Goal: Check status: Check status

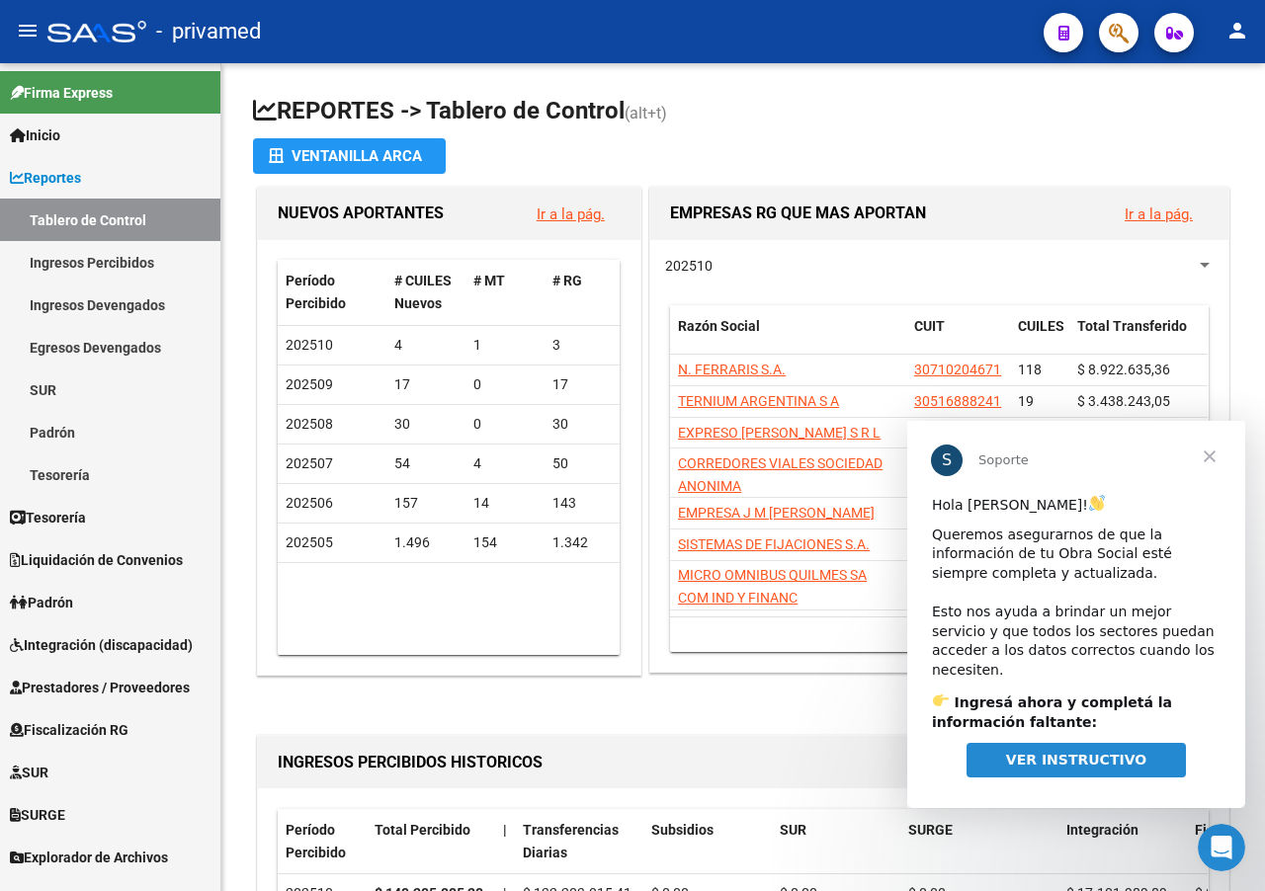
click at [1211, 452] on span "Cerrar" at bounding box center [1209, 456] width 71 height 71
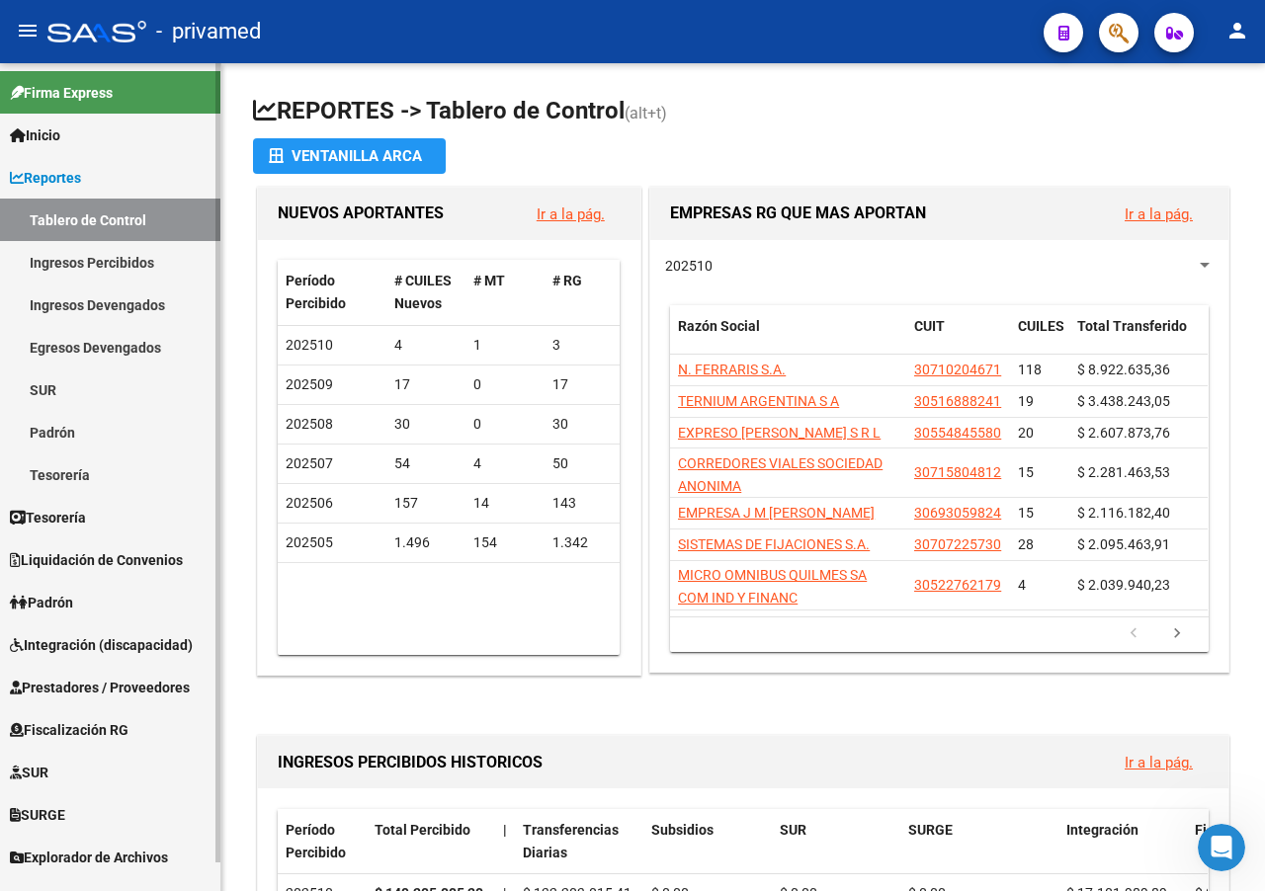
scroll to position [30, 0]
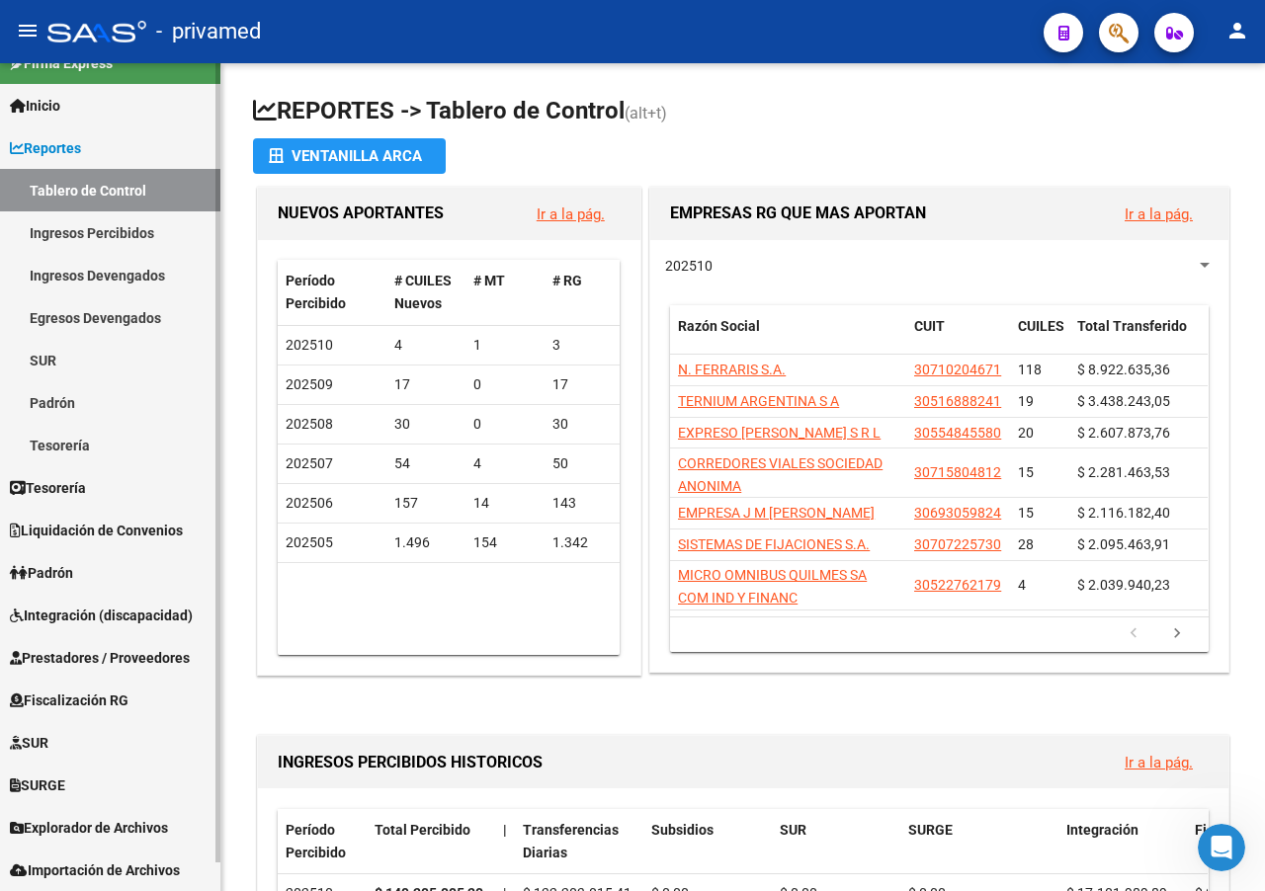
click at [149, 656] on span "Prestadores / Proveedores" at bounding box center [100, 658] width 180 height 22
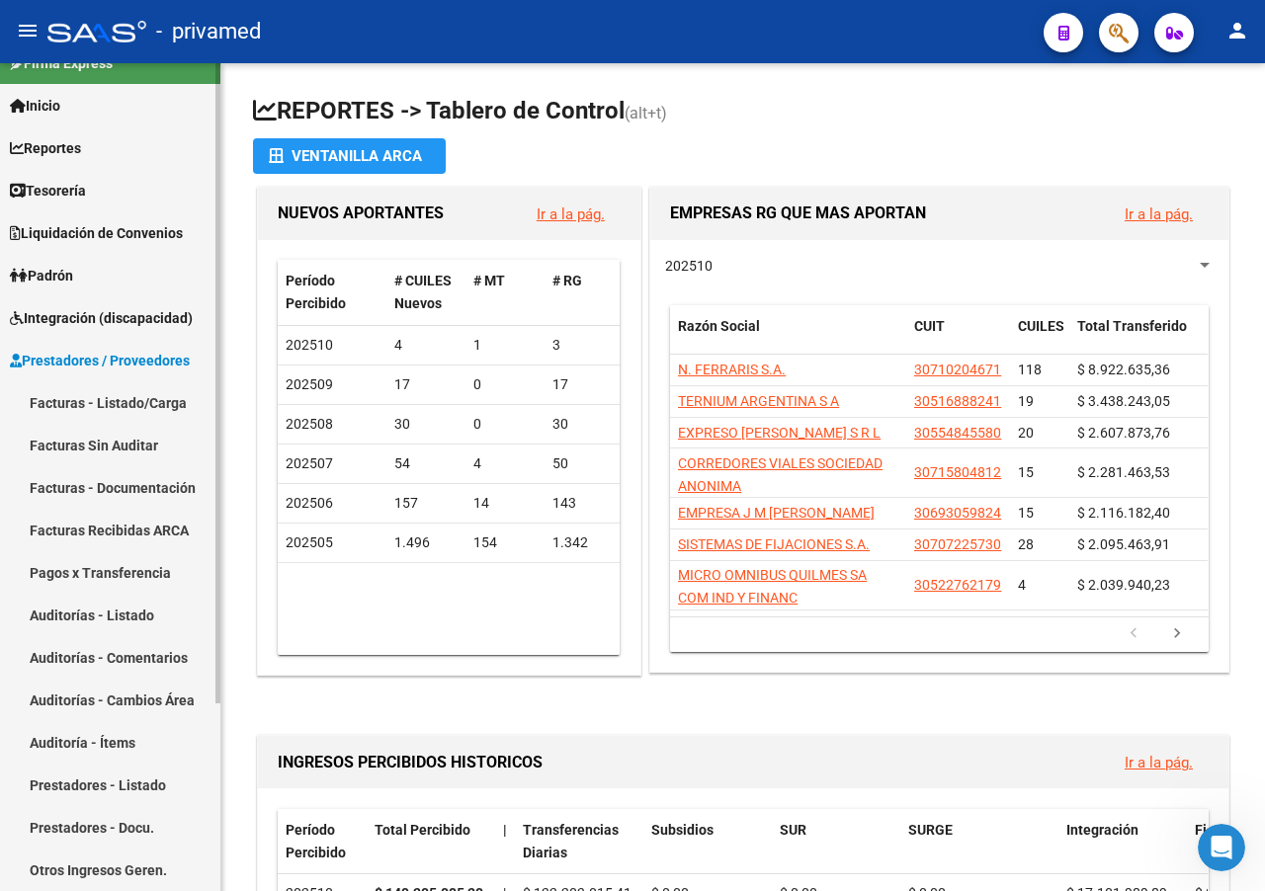
click at [121, 400] on link "Facturas - Listado/Carga" at bounding box center [110, 402] width 220 height 42
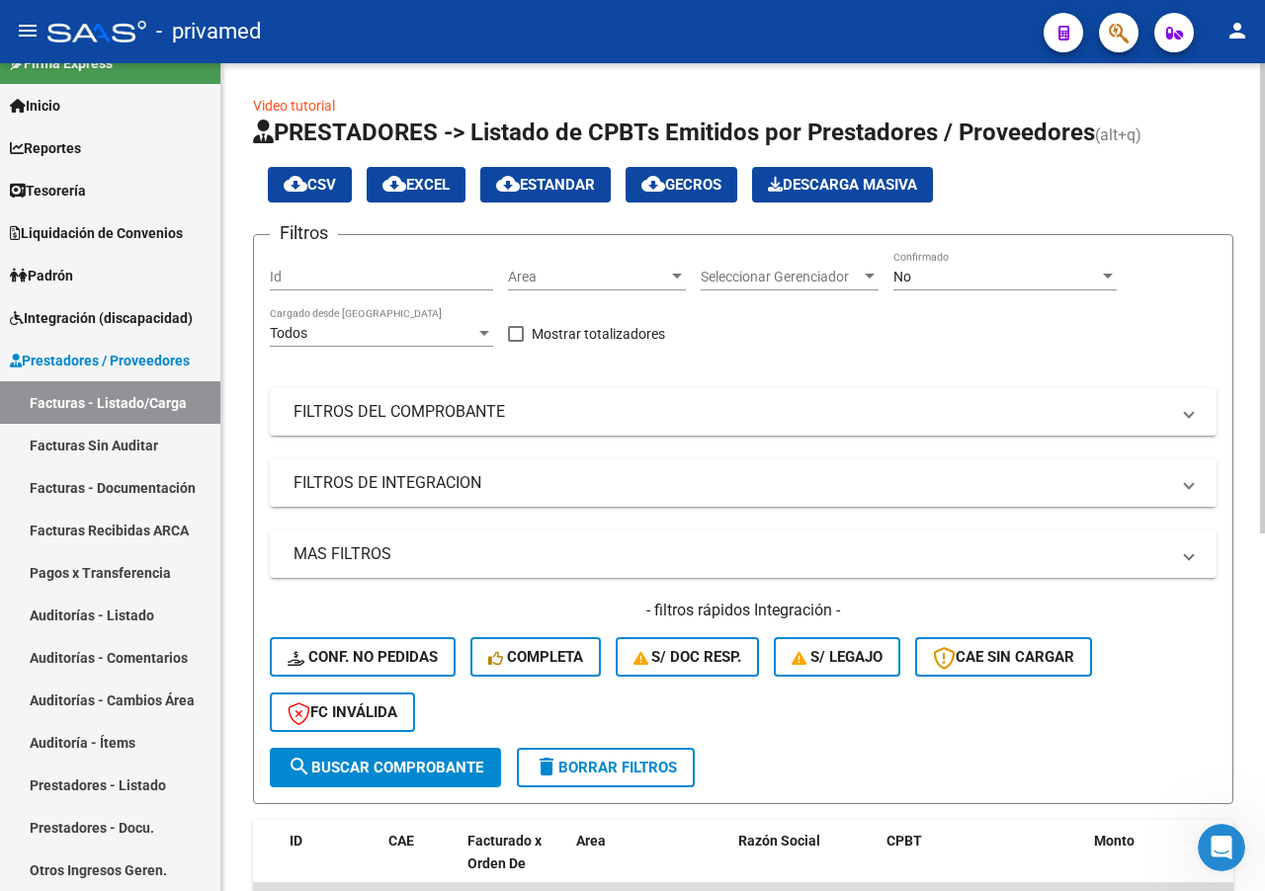
scroll to position [99, 0]
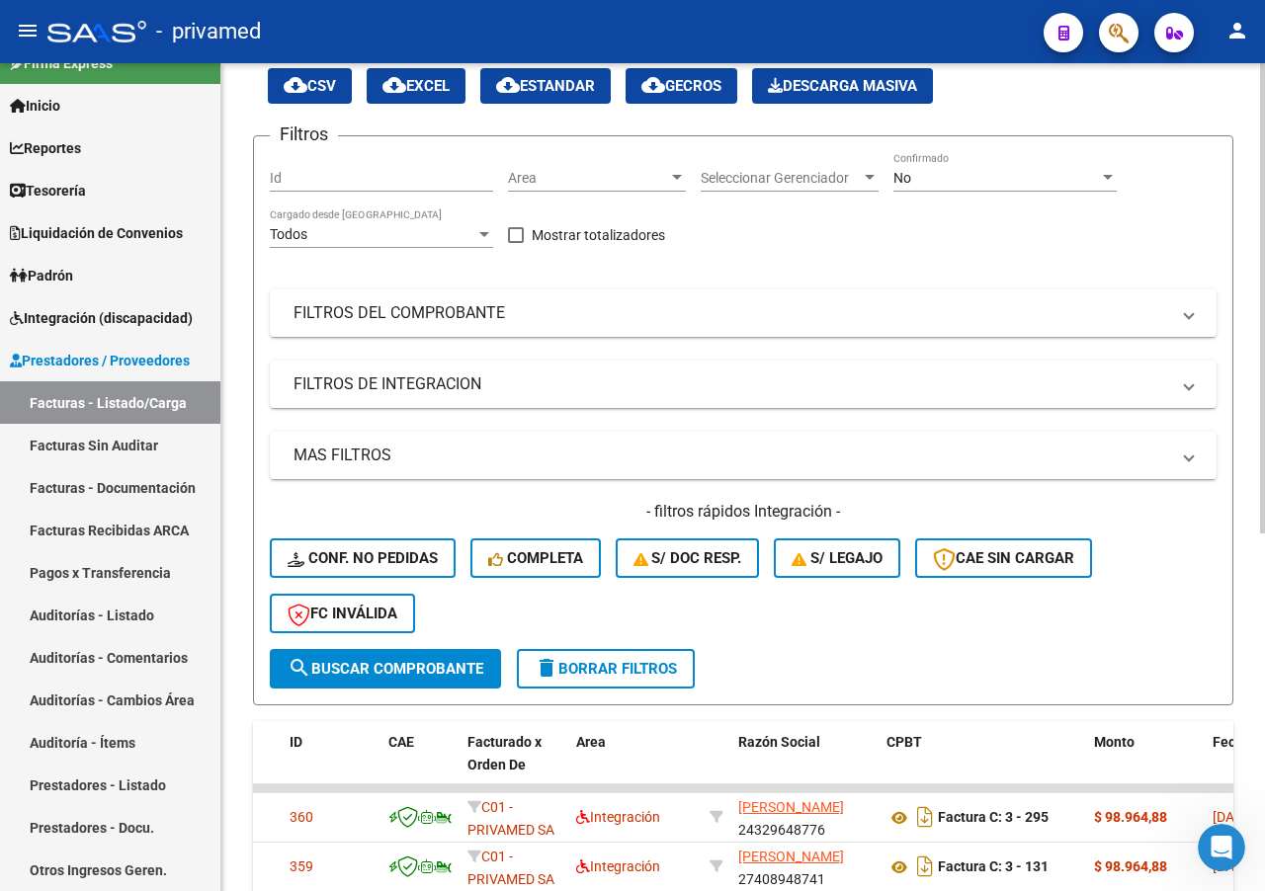
click at [384, 459] on mat-panel-title "MAS FILTROS" at bounding box center [731, 456] width 876 height 22
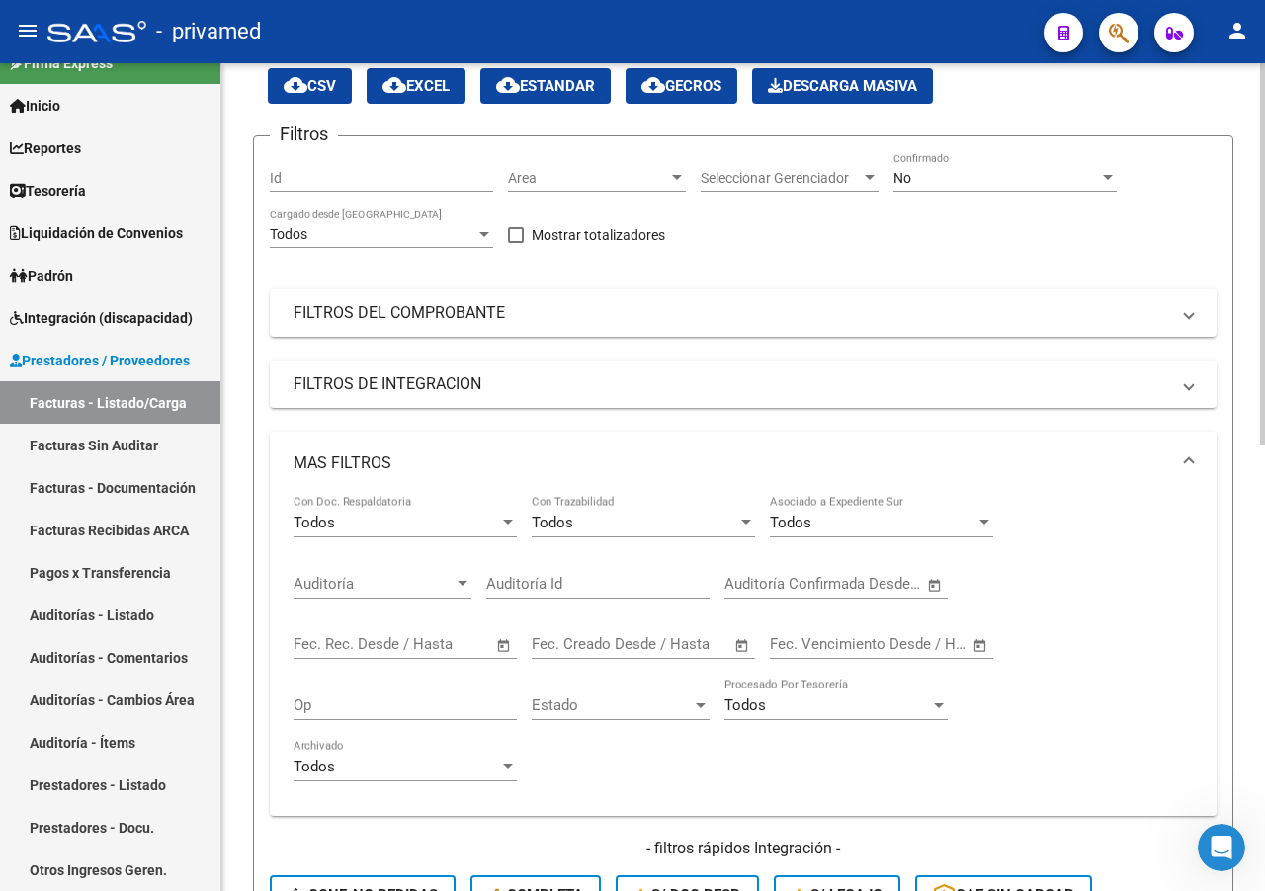
click at [325, 642] on input "text" at bounding box center [333, 644] width 80 height 18
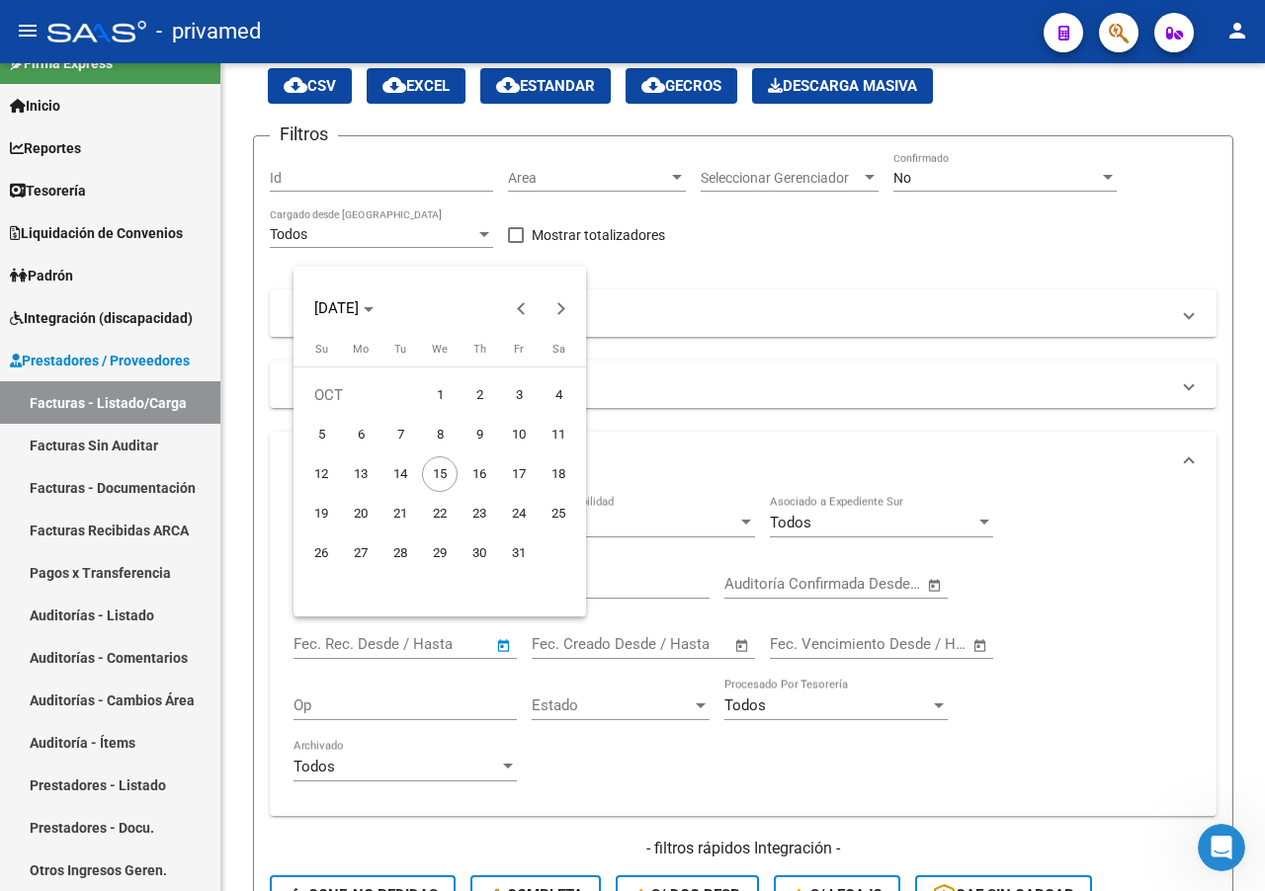
click at [443, 392] on span "1" at bounding box center [440, 395] width 36 height 36
type input "[DATE]"
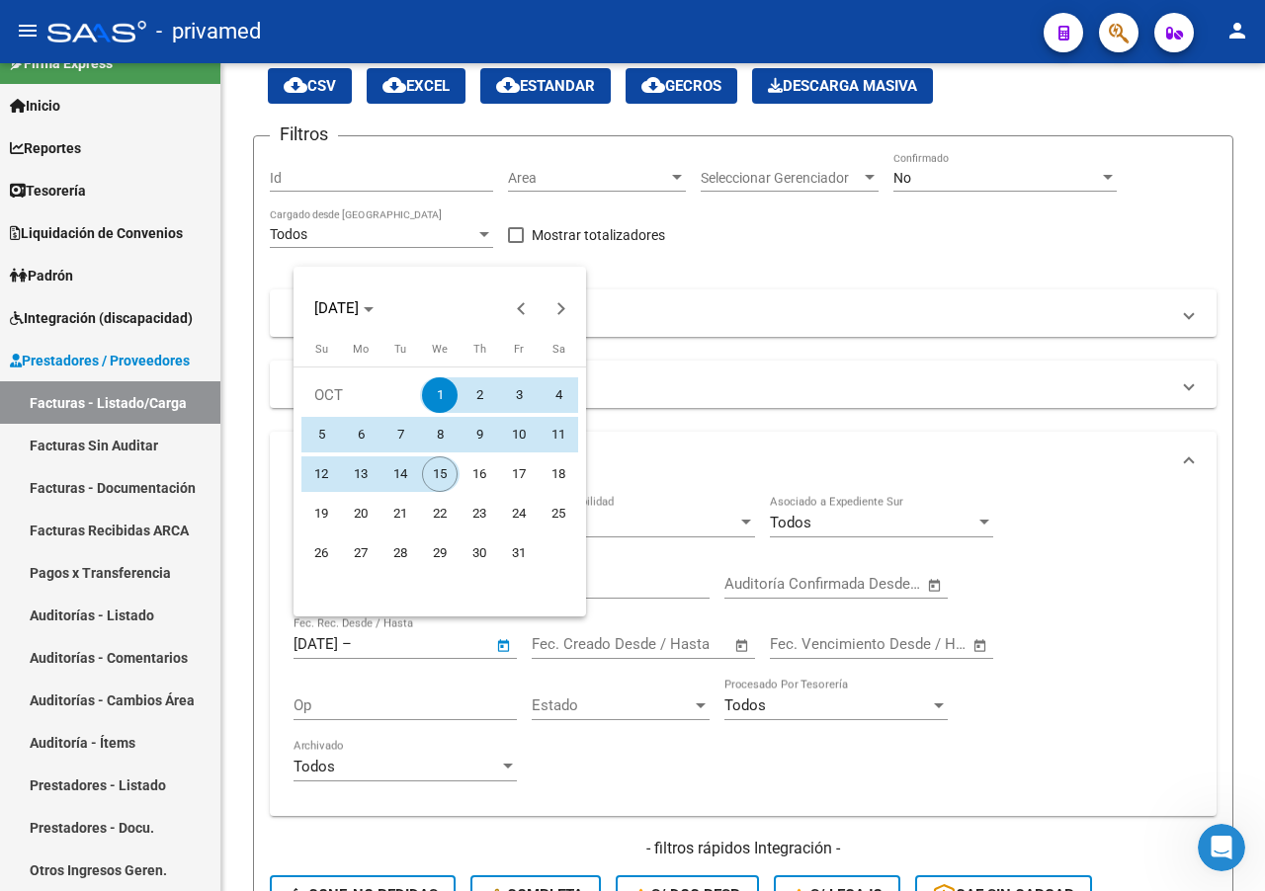
click at [445, 470] on span "15" at bounding box center [440, 475] width 36 height 36
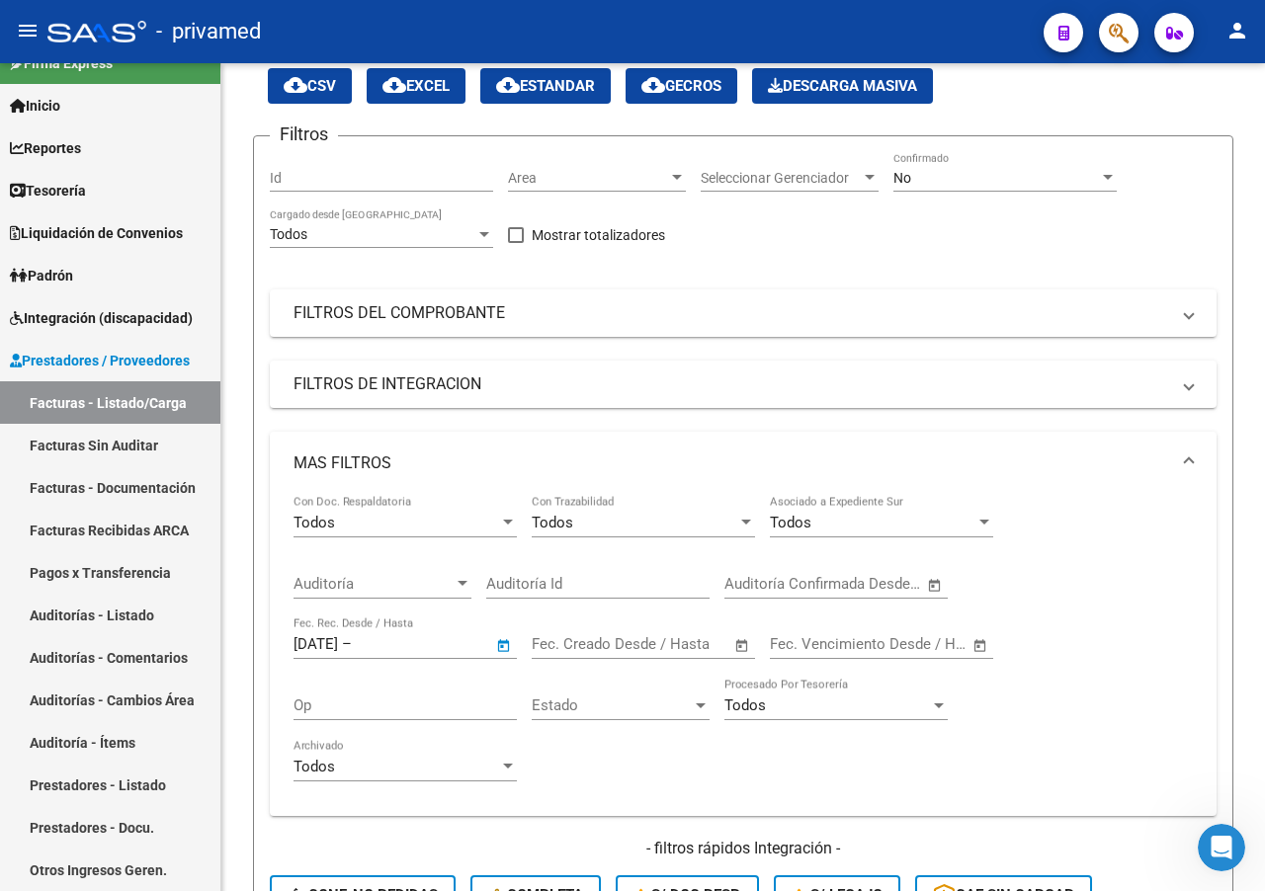
type input "[DATE]"
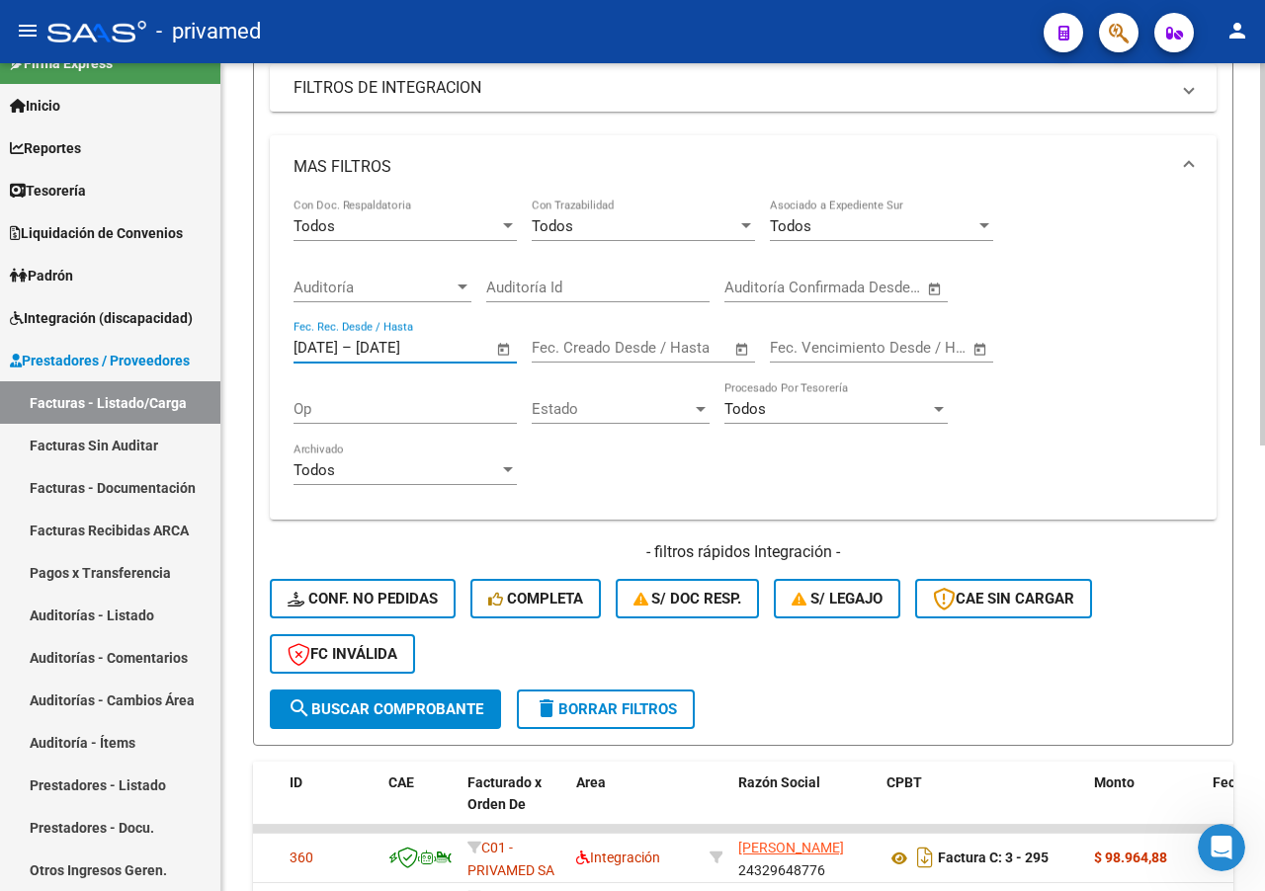
click at [350, 718] on button "search Buscar Comprobante" at bounding box center [385, 710] width 231 height 40
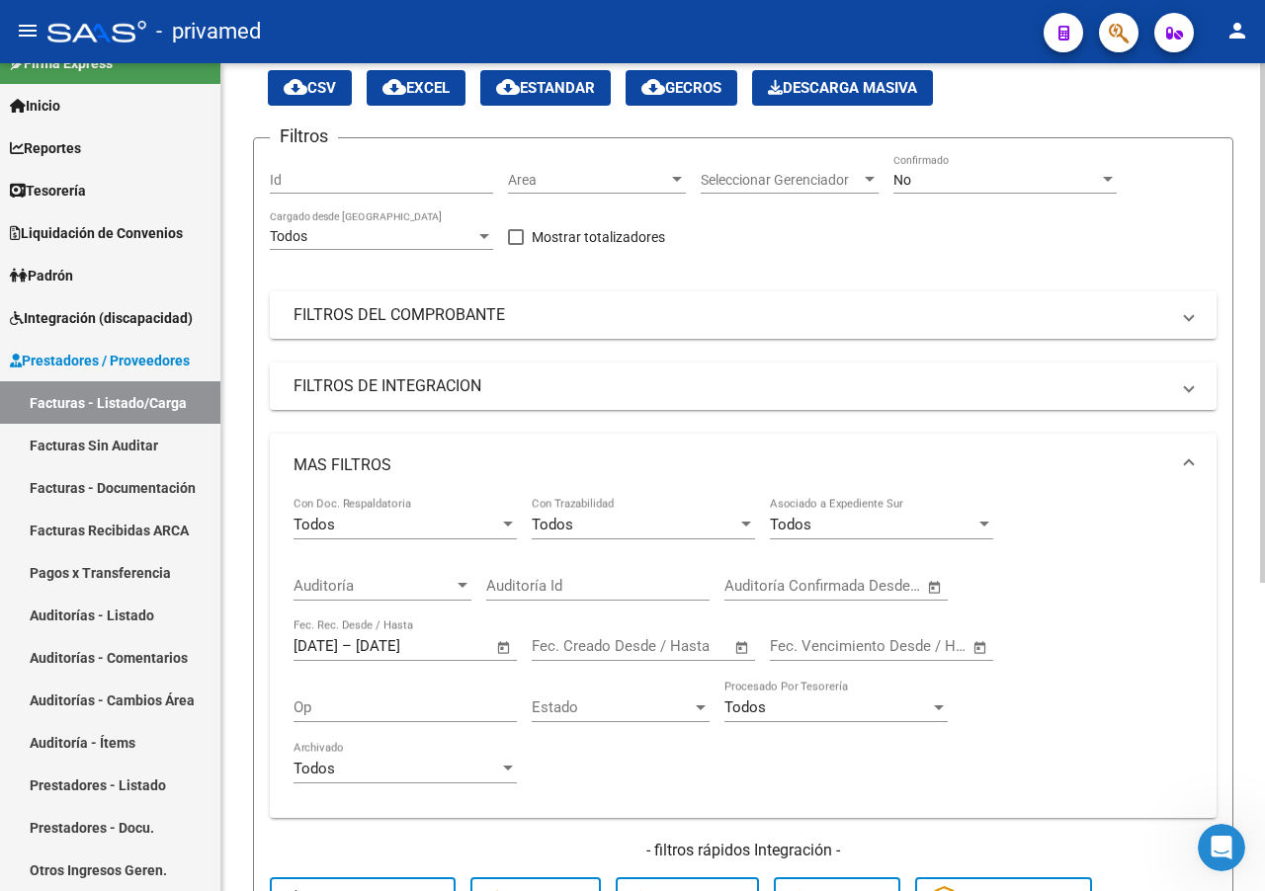
scroll to position [0, 0]
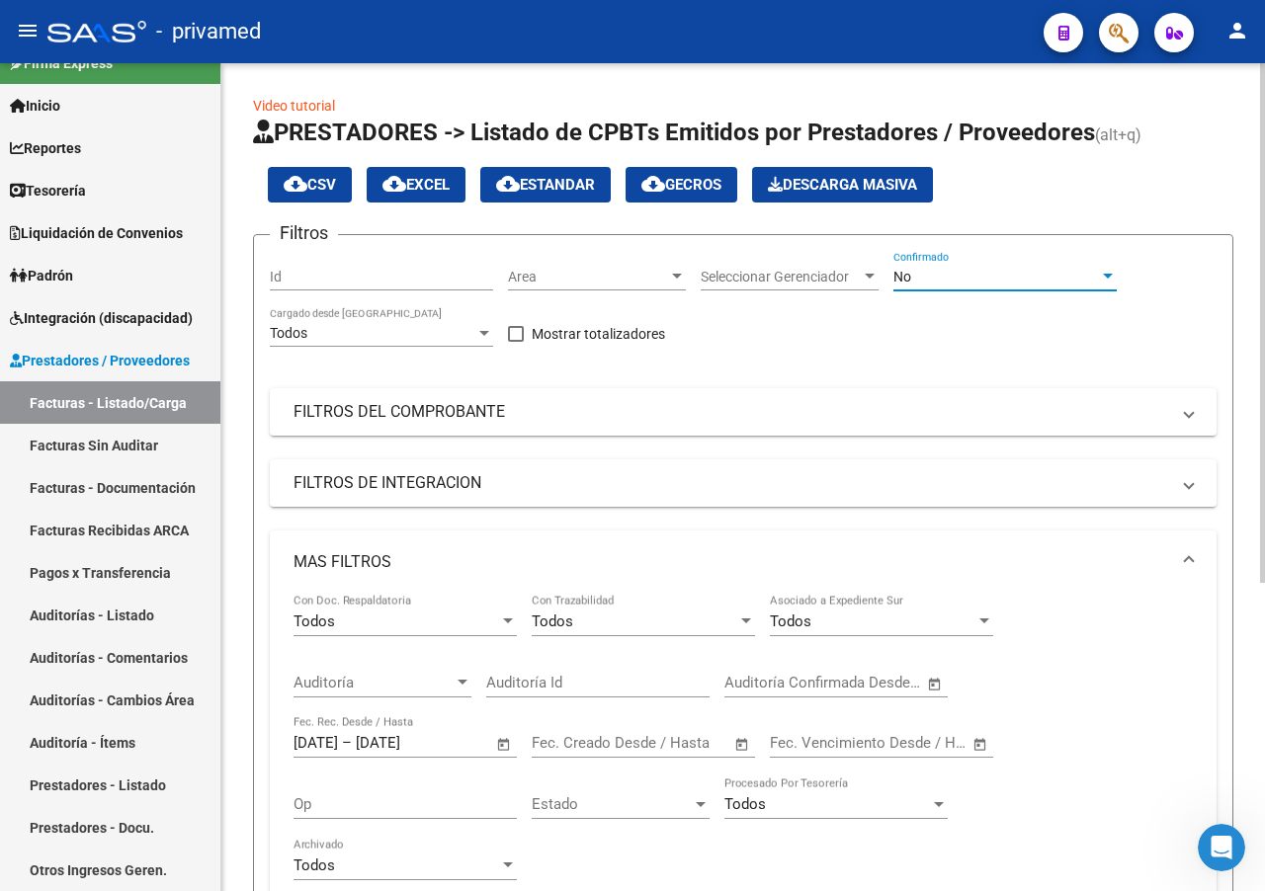
click at [930, 272] on div "No" at bounding box center [996, 277] width 206 height 17
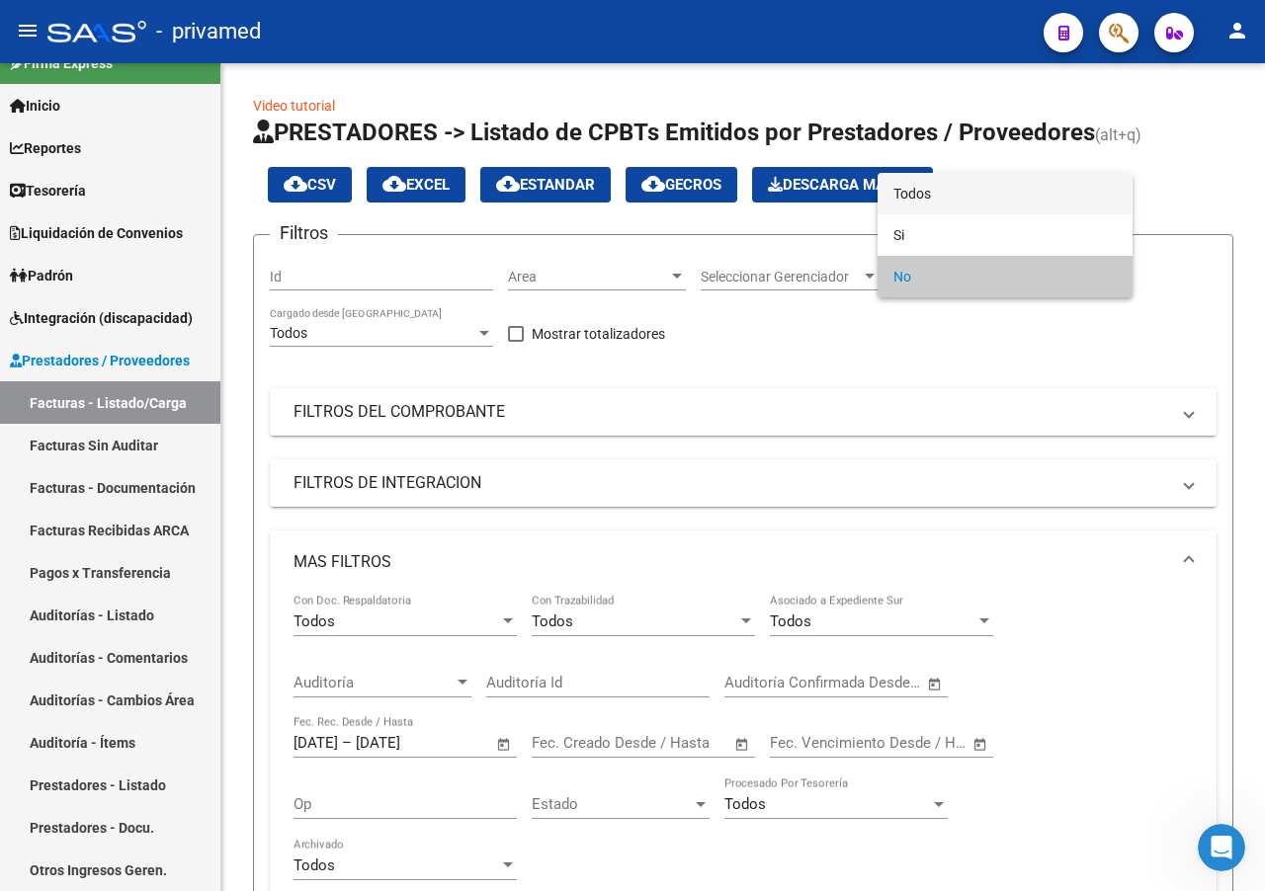
click at [924, 193] on span "Todos" at bounding box center [1004, 194] width 223 height 42
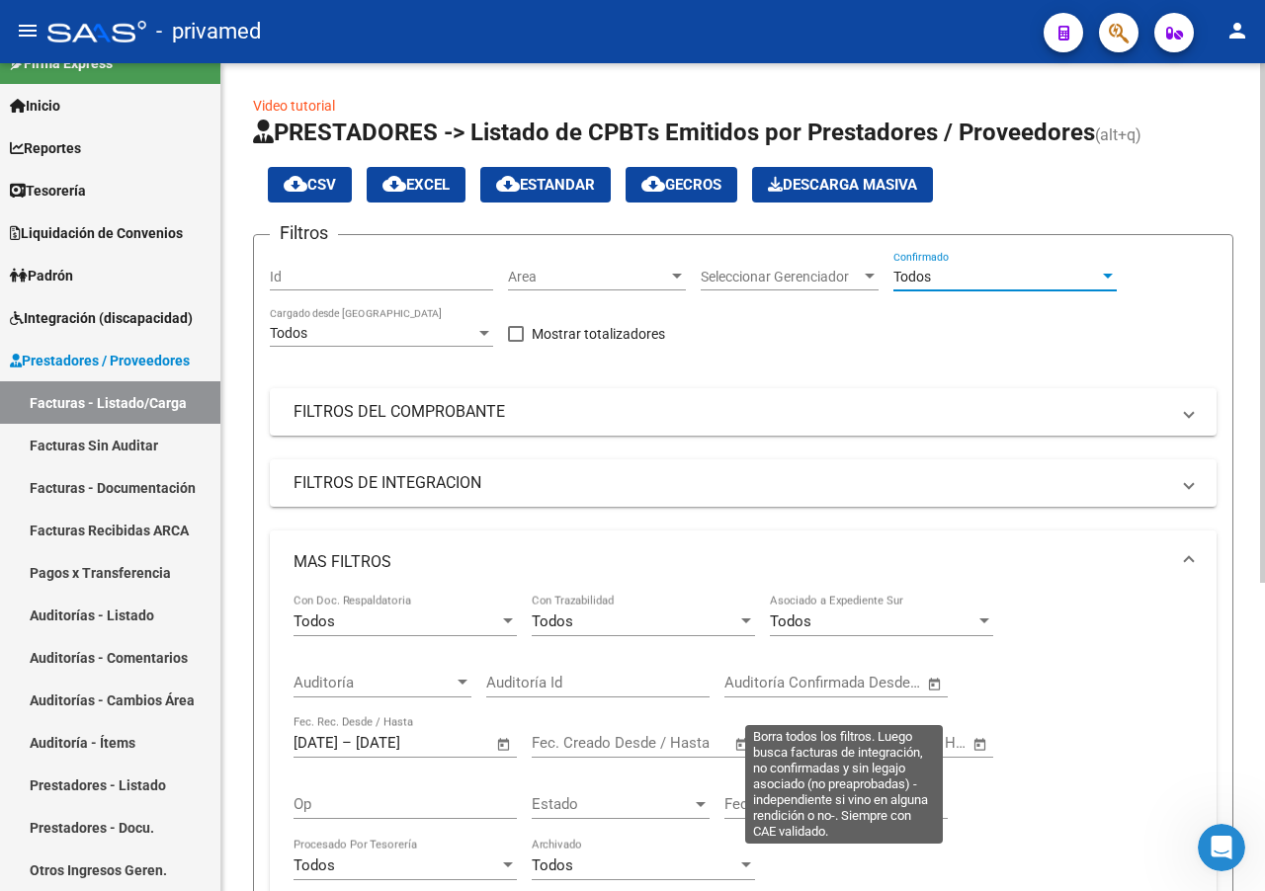
scroll to position [395, 0]
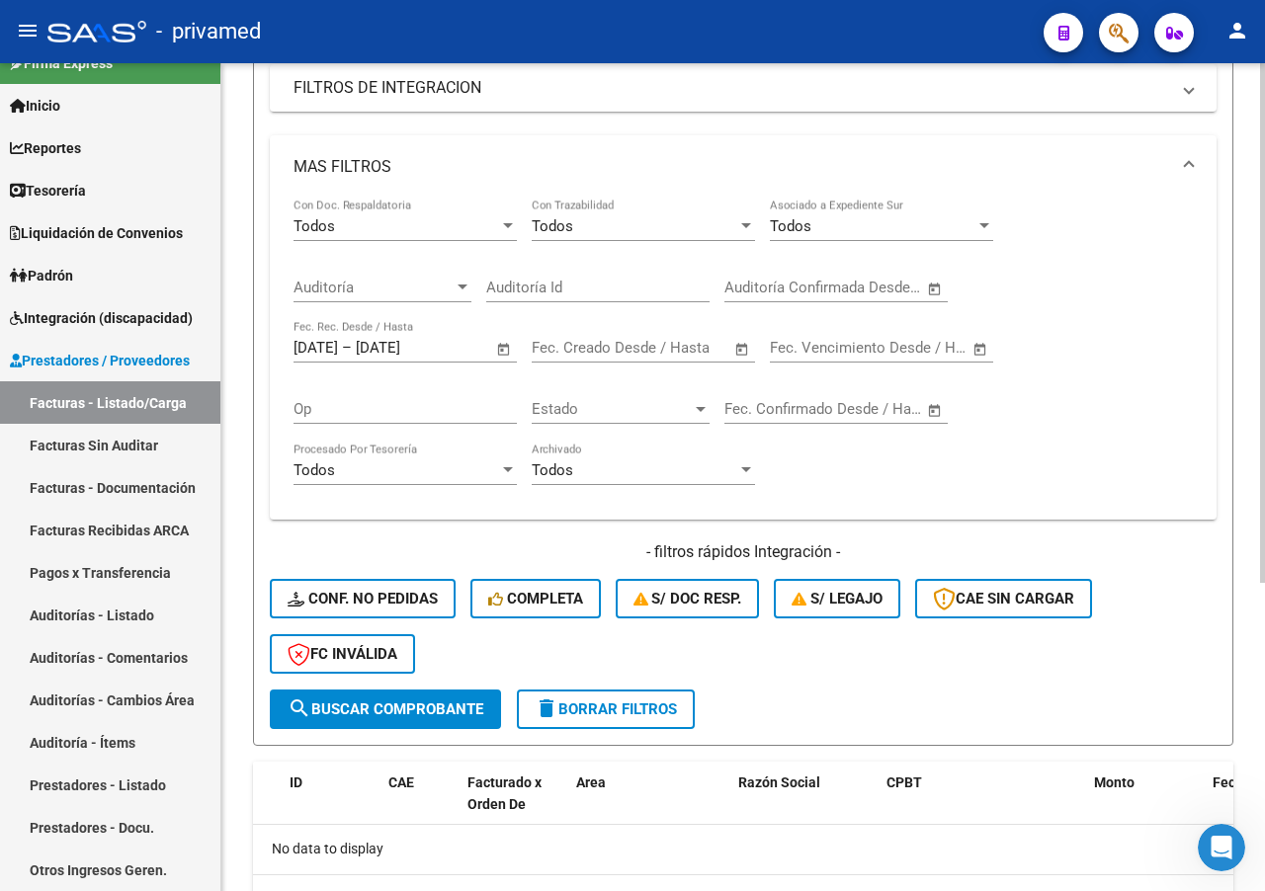
click at [424, 707] on span "search Buscar Comprobante" at bounding box center [386, 710] width 196 height 18
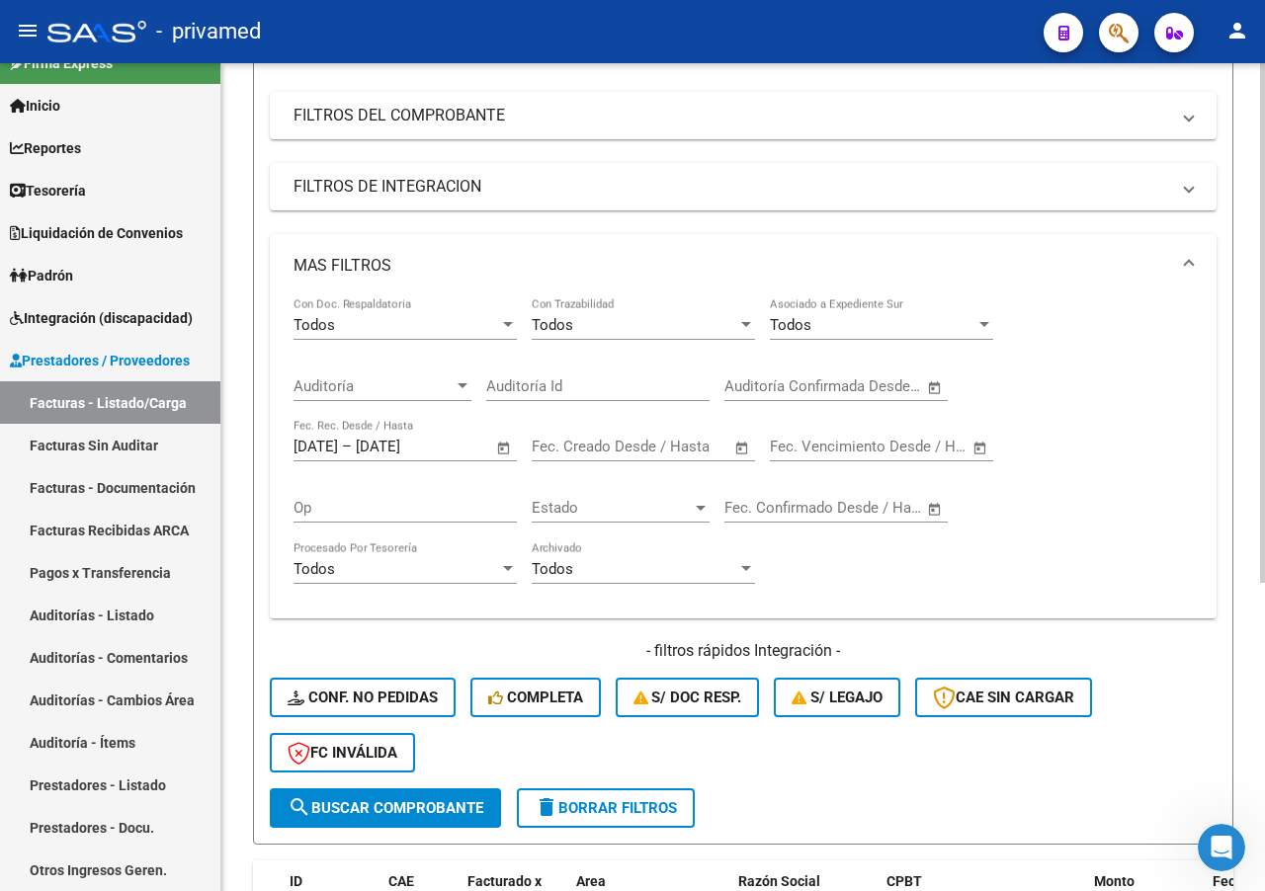
scroll to position [492, 0]
